Goal: Transaction & Acquisition: Purchase product/service

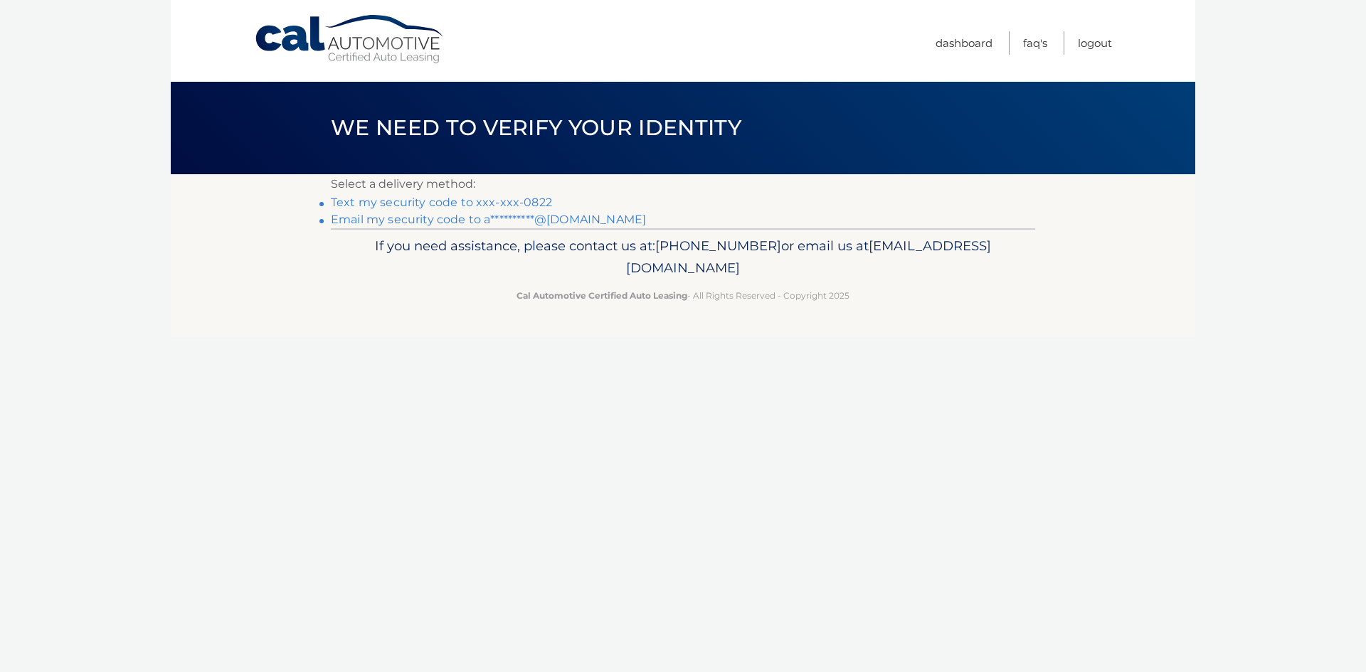
click at [417, 205] on link "Text my security code to xxx-xxx-0822" at bounding box center [441, 203] width 221 height 14
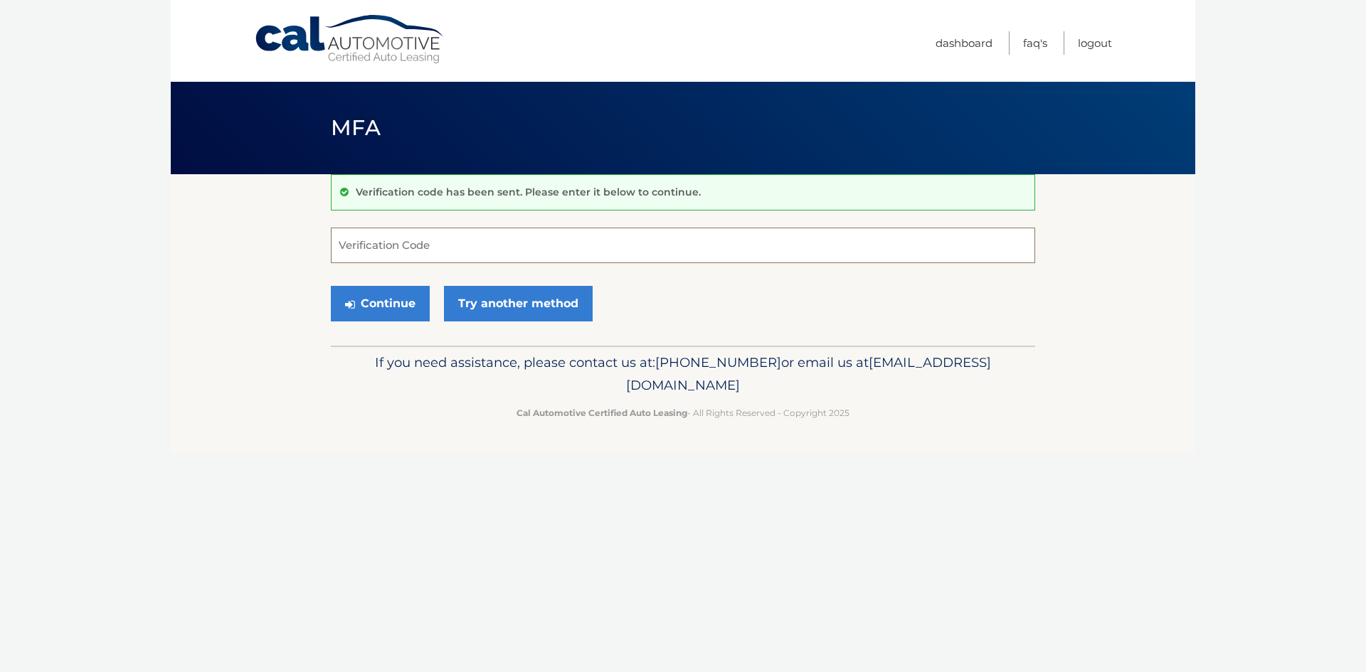
click at [423, 249] on input "Verification Code" at bounding box center [683, 246] width 704 height 36
type input "814923"
click at [386, 305] on button "Continue" at bounding box center [380, 304] width 99 height 36
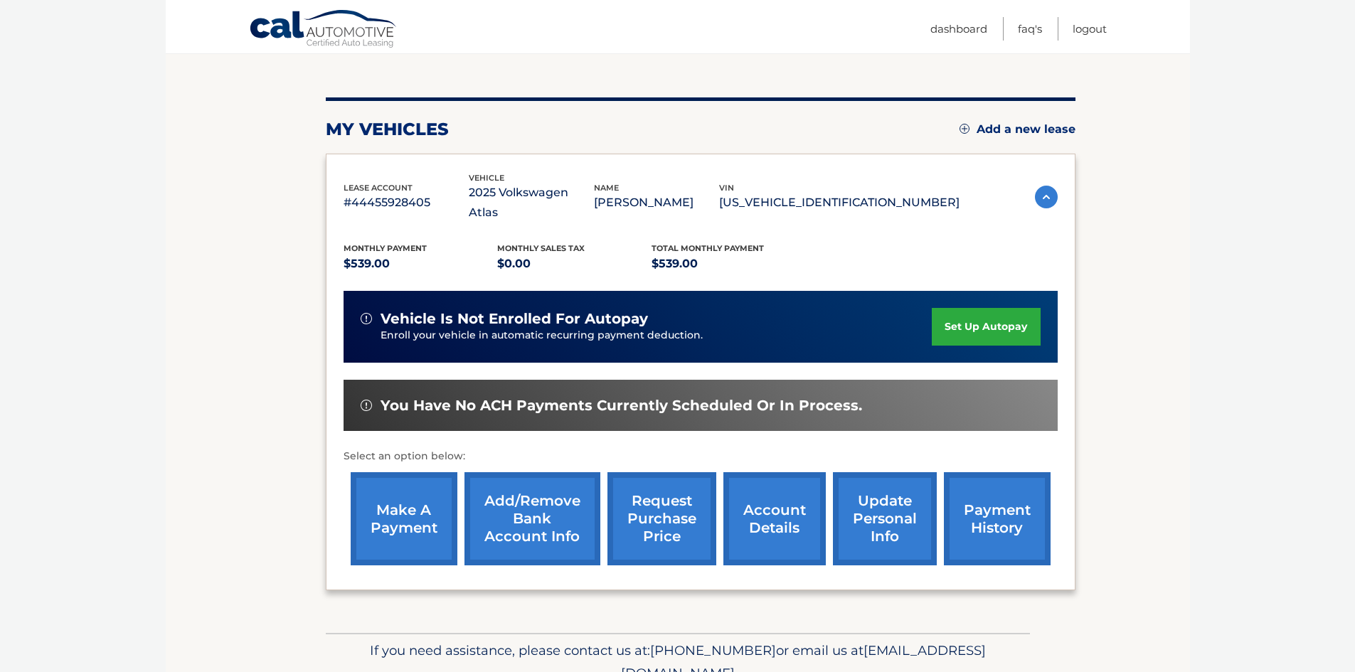
scroll to position [142, 0]
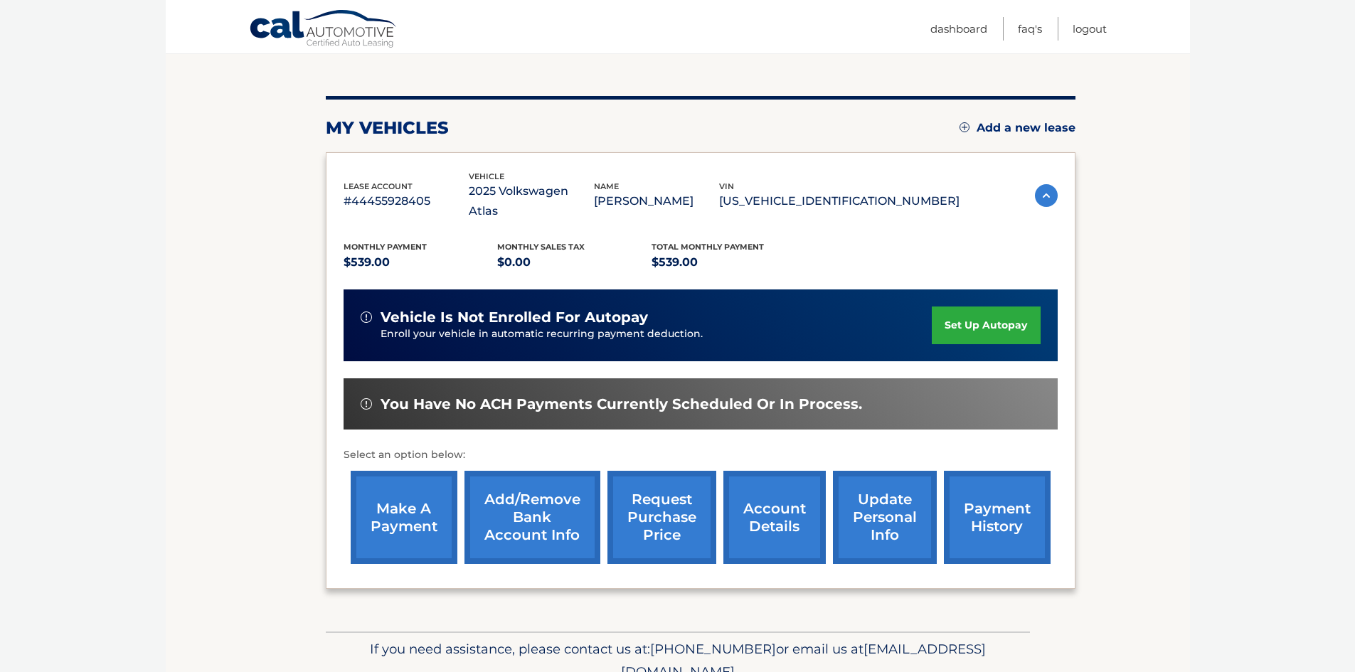
click at [393, 473] on link "make a payment" at bounding box center [404, 517] width 107 height 93
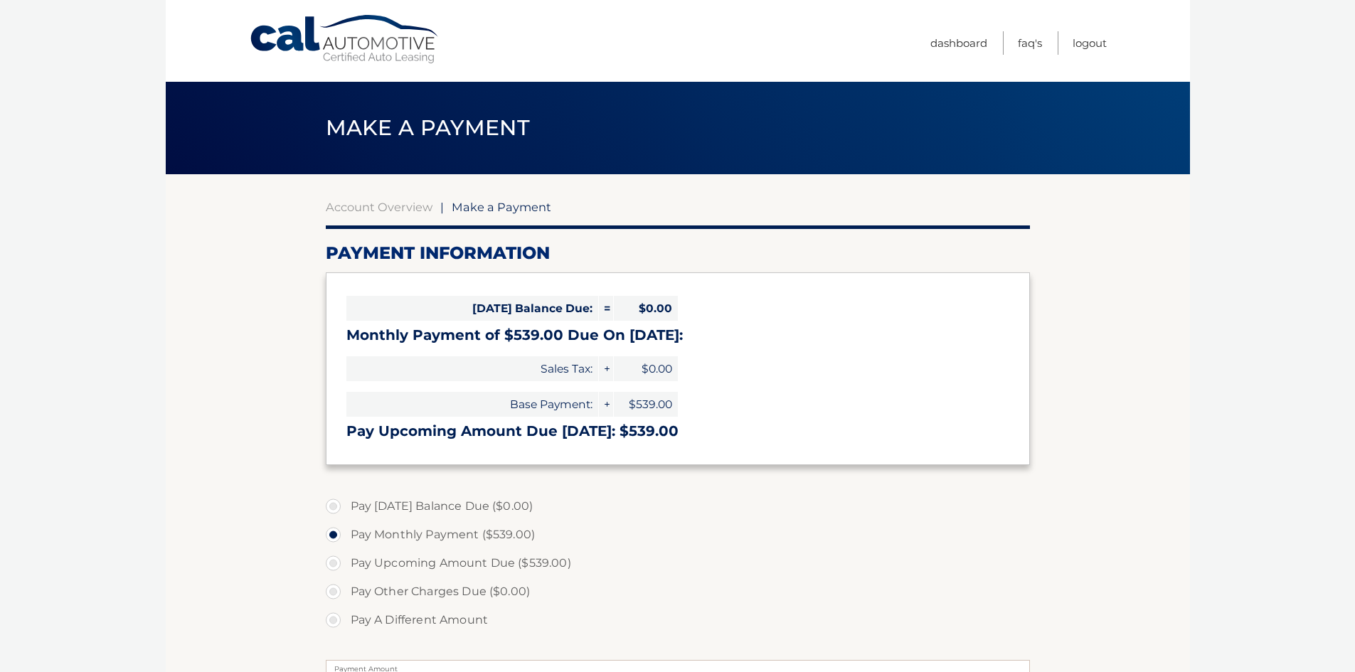
select select "MzE1YzIyMjgtOTFiZS00MDk1LWI3ZWEtYTE0MDgxMDM4YTVj"
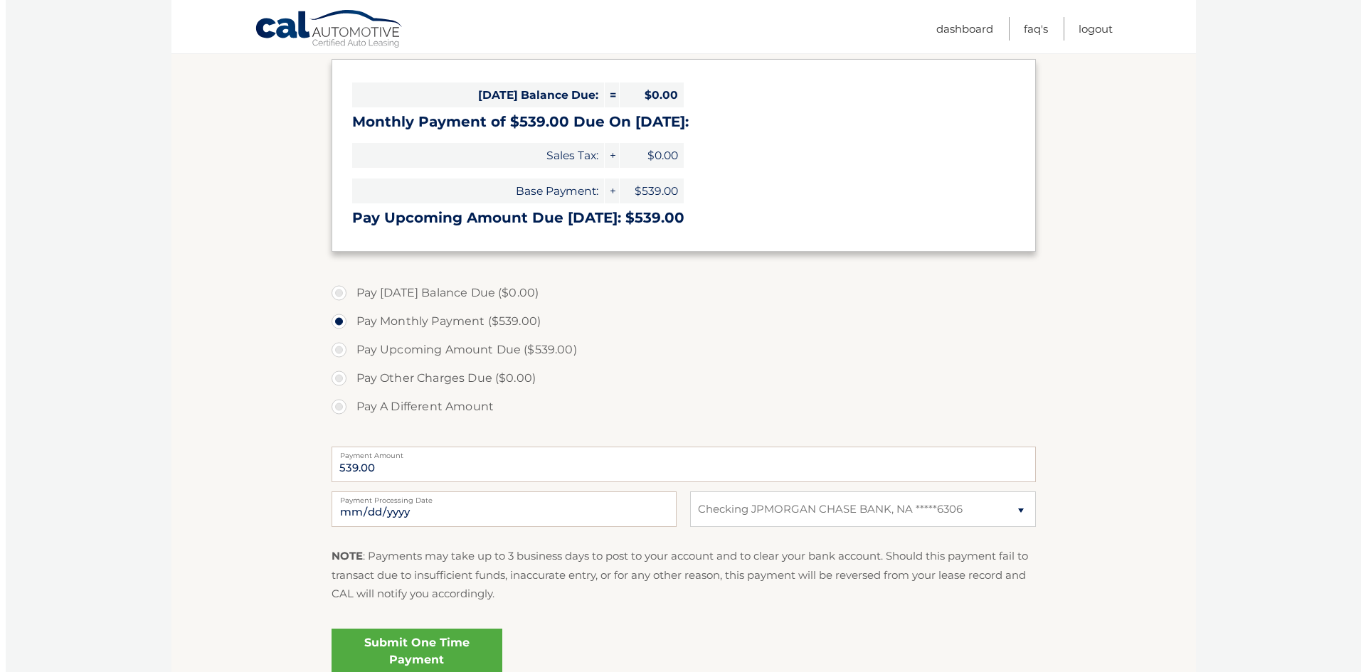
scroll to position [344, 0]
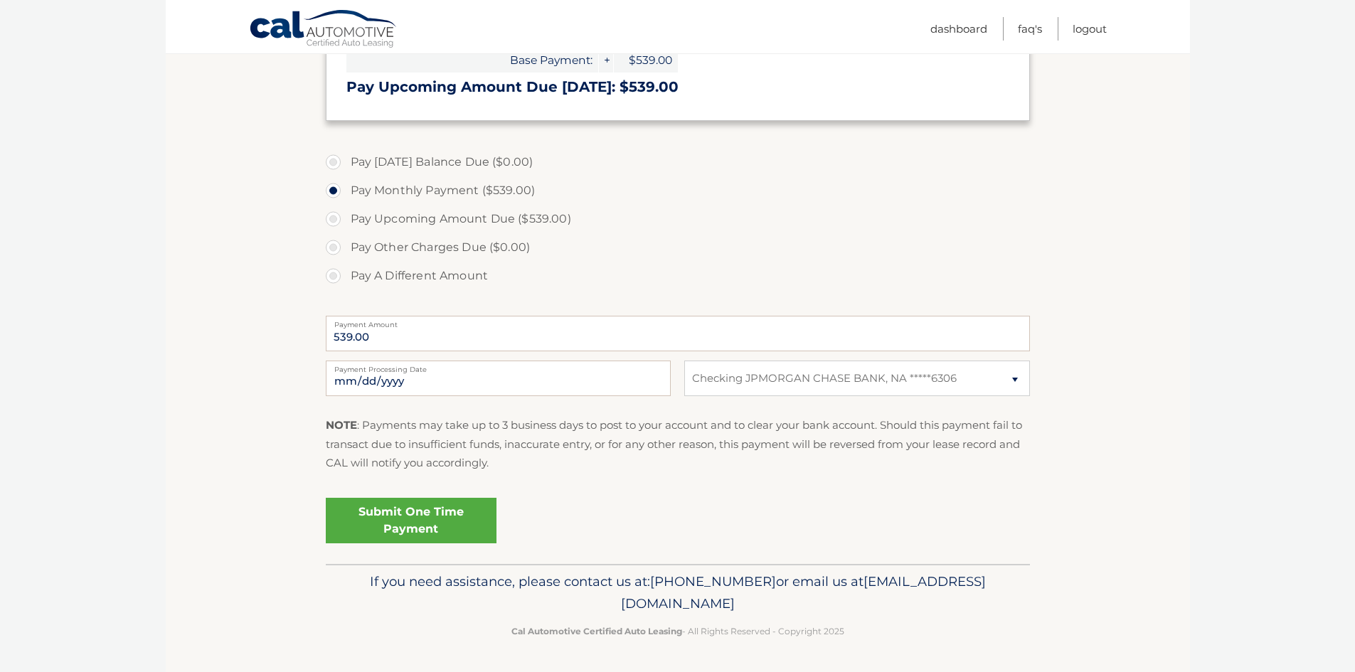
click at [408, 509] on link "Submit One Time Payment" at bounding box center [411, 521] width 171 height 46
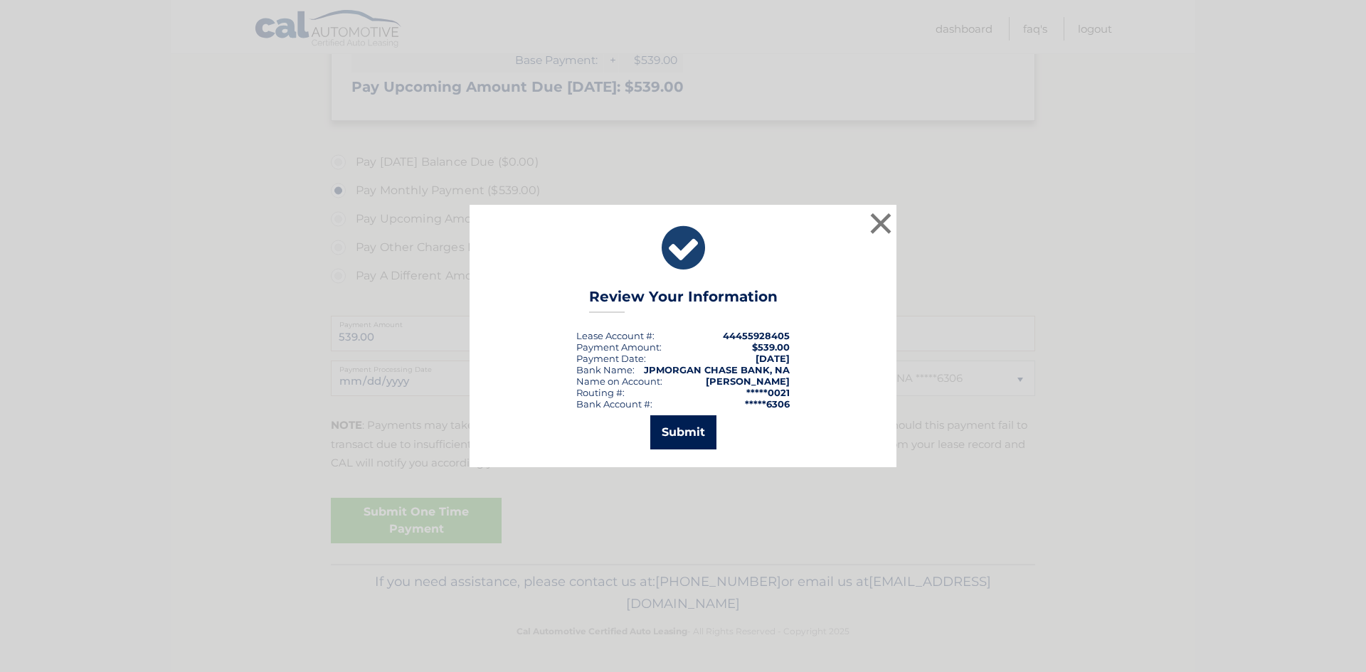
click at [679, 430] on button "Submit" at bounding box center [683, 432] width 66 height 34
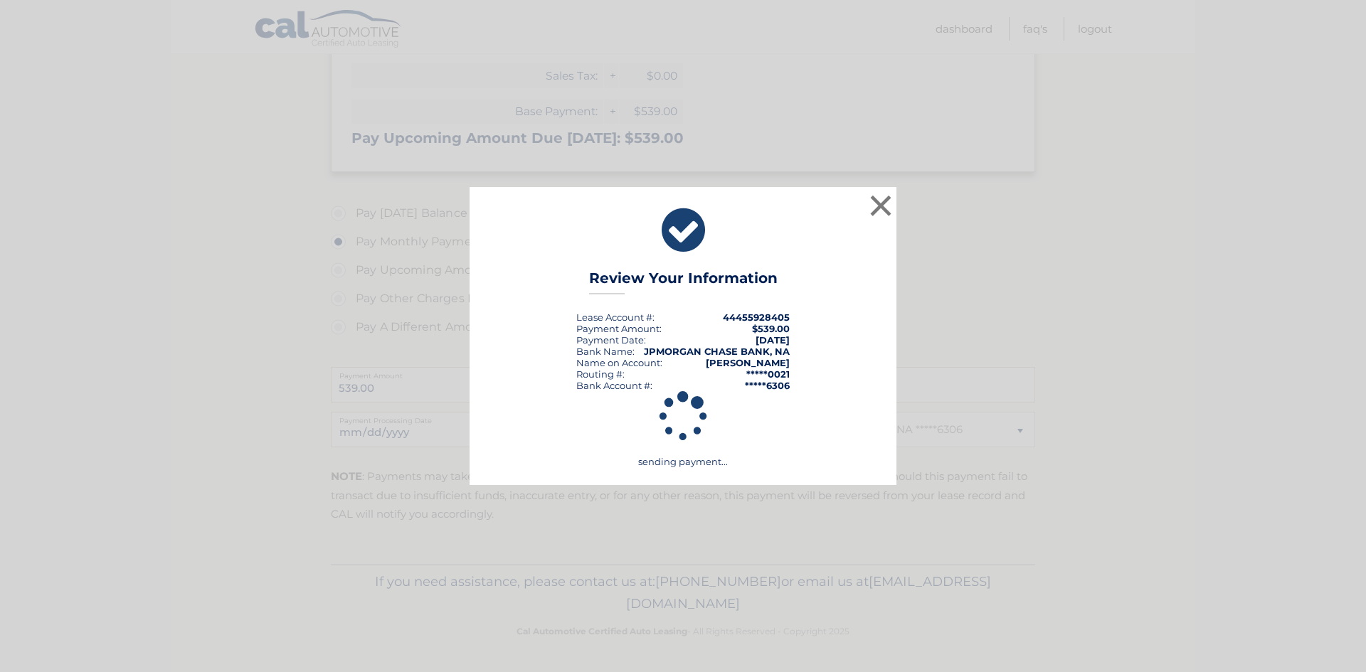
scroll to position [293, 0]
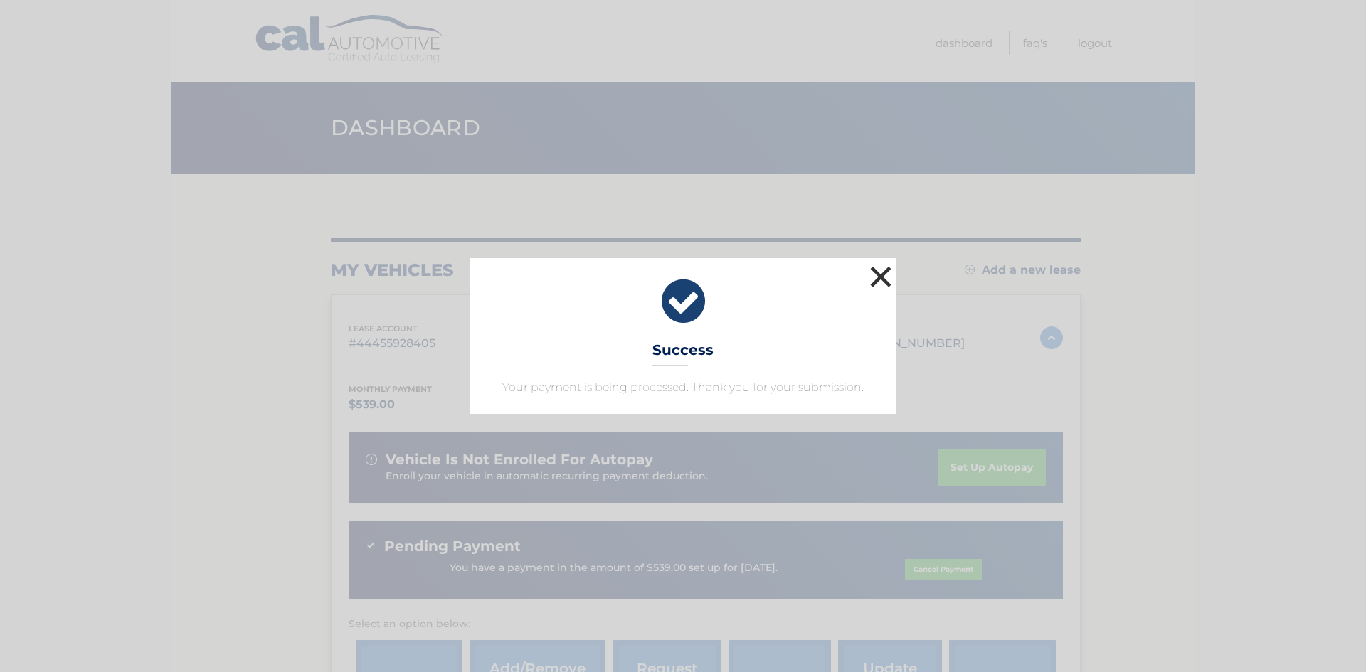
click at [882, 275] on button "×" at bounding box center [881, 277] width 28 height 28
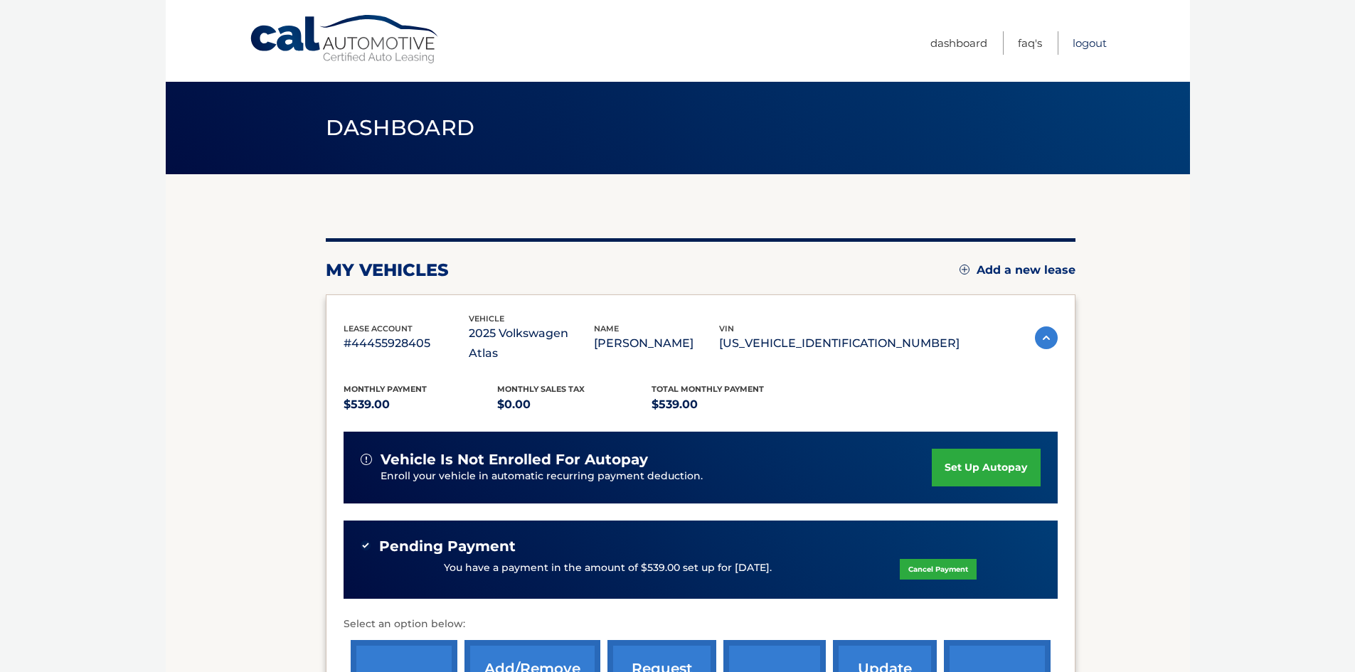
click at [1099, 45] on link "Logout" at bounding box center [1090, 42] width 34 height 23
